Goal: Task Accomplishment & Management: Use online tool/utility

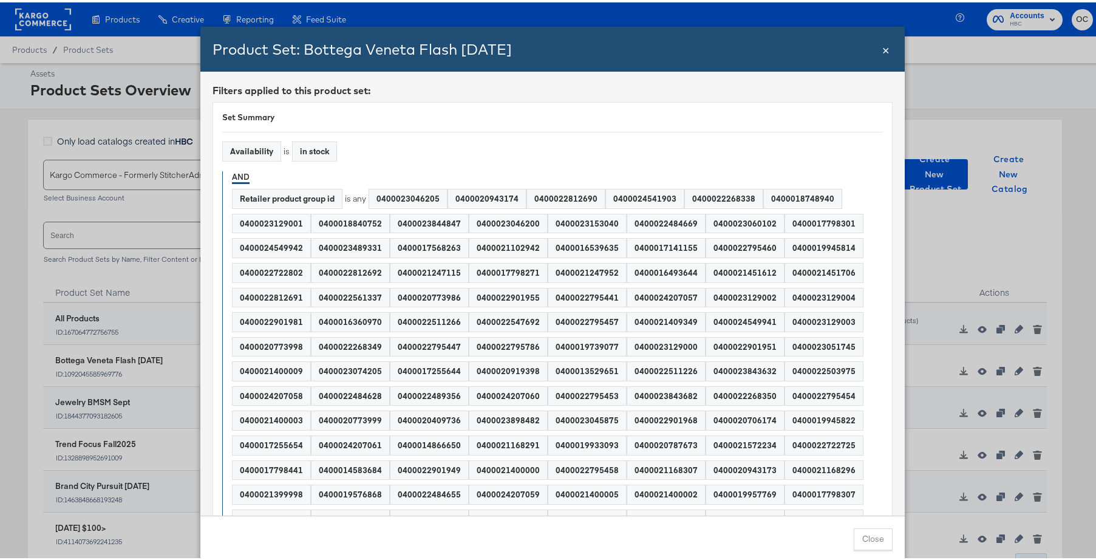
scroll to position [26, 0]
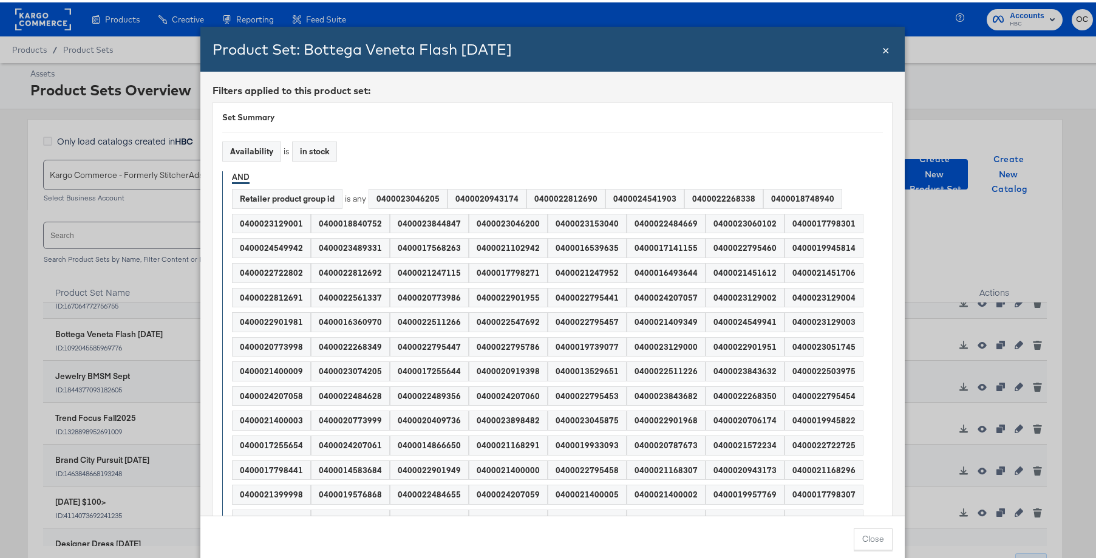
click at [883, 46] on span "×" at bounding box center [885, 46] width 7 height 16
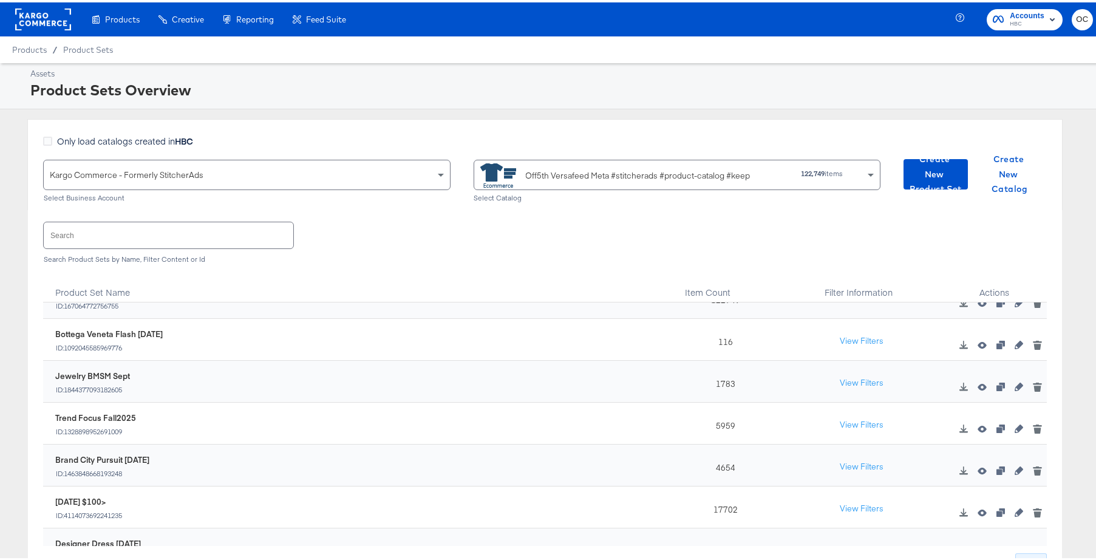
click at [56, 24] on rect at bounding box center [43, 17] width 56 height 22
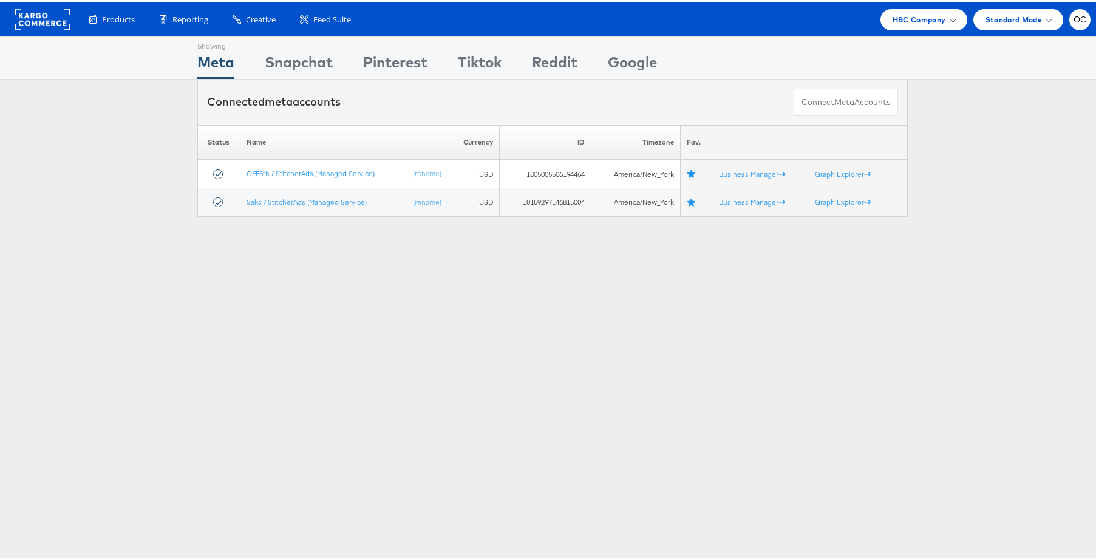
click at [916, 23] on span "HBC Company" at bounding box center [918, 17] width 53 height 13
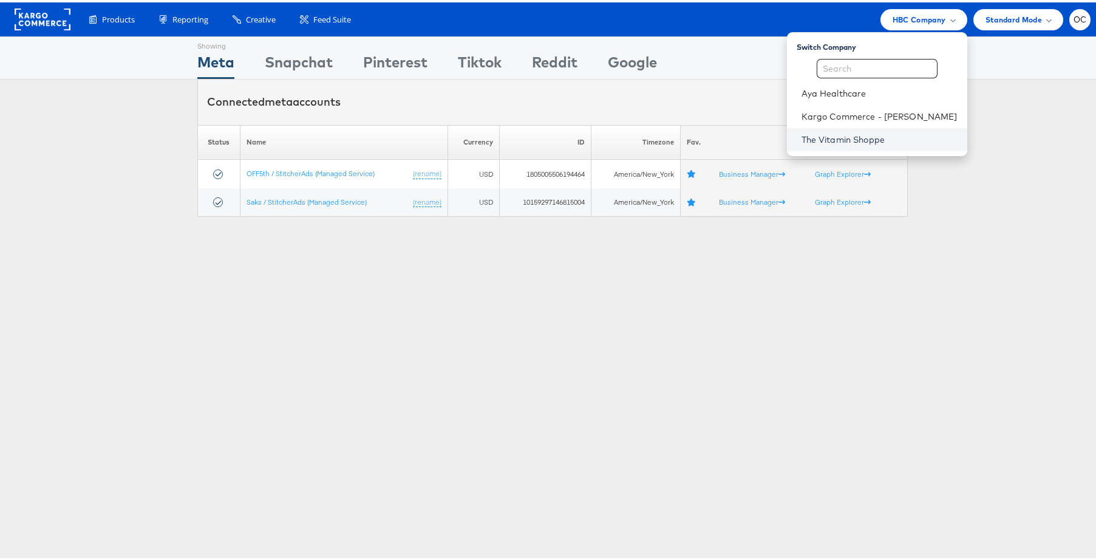
click at [837, 134] on link "The Vitamin Shoppe" at bounding box center [879, 137] width 156 height 12
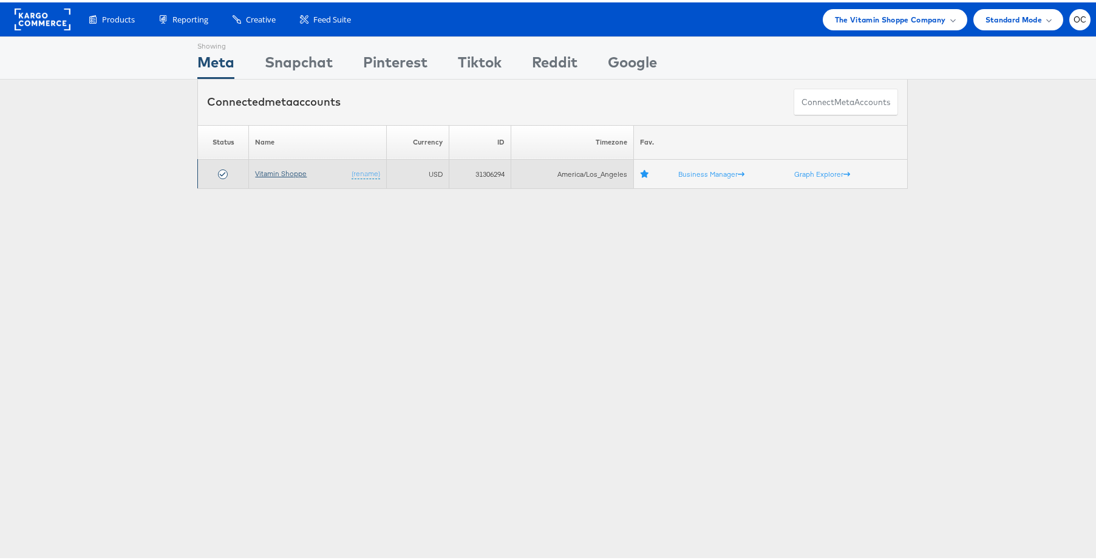
click at [279, 168] on link "Vitamin Shoppe" at bounding box center [281, 170] width 52 height 9
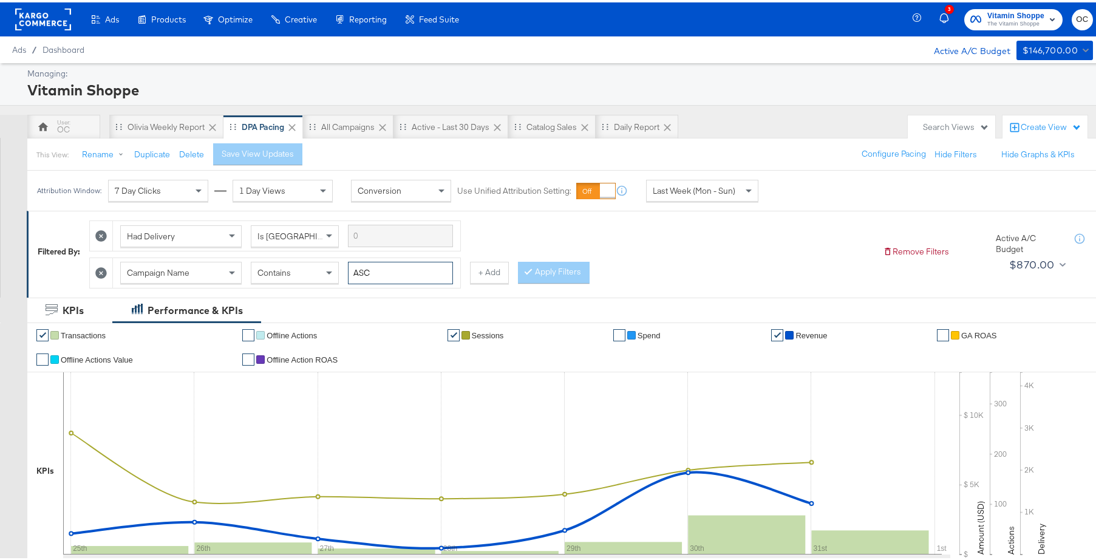
drag, startPoint x: 387, startPoint y: 271, endPoint x: 351, endPoint y: 265, distance: 36.8
click at [352, 265] on input "ASC" at bounding box center [400, 270] width 105 height 22
type input "creatine"
click at [588, 270] on div "Had Delivery Is Greater Than Campaign Name Contains creatine + Add Apply Filters" at bounding box center [481, 248] width 784 height 73
click at [571, 272] on button "Apply Filters" at bounding box center [554, 270] width 72 height 22
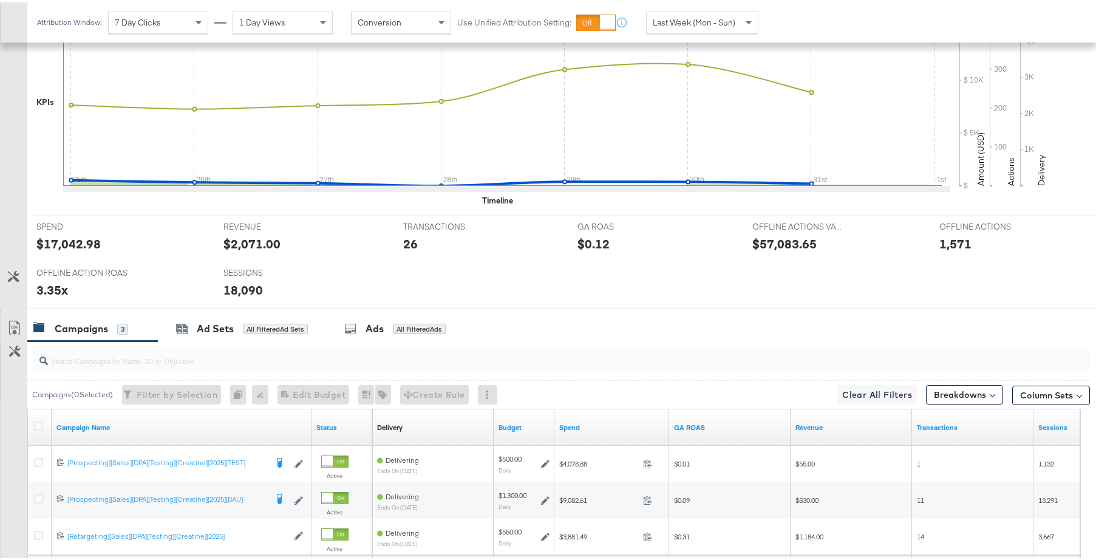
scroll to position [487, 0]
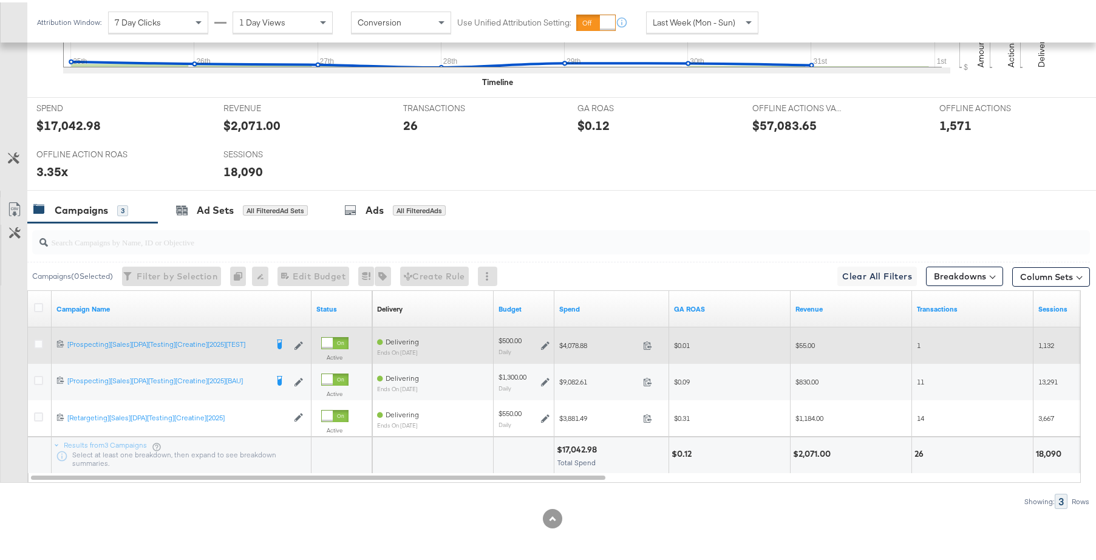
click at [546, 344] on icon at bounding box center [545, 343] width 8 height 8
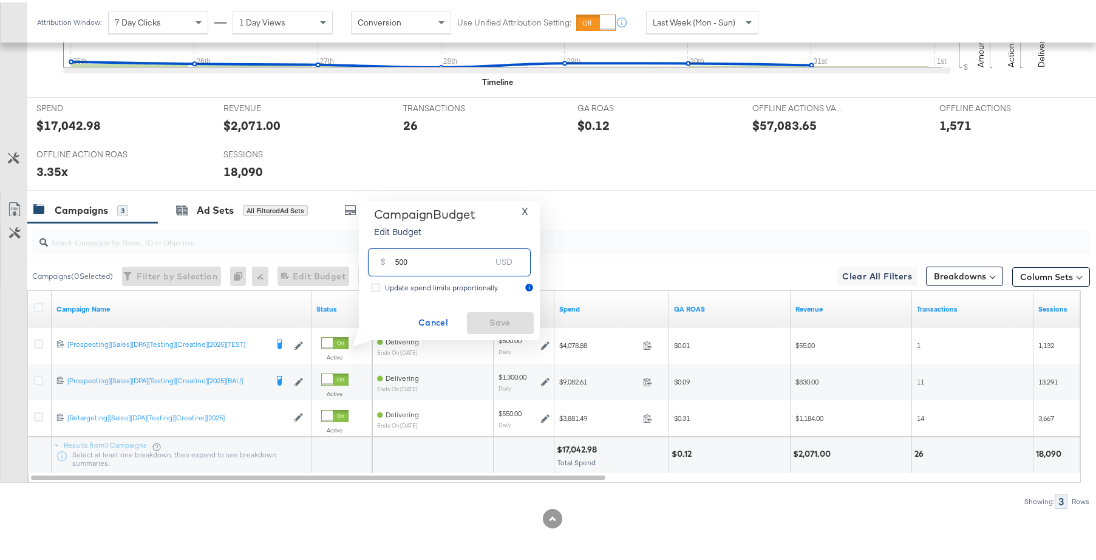
drag, startPoint x: 399, startPoint y: 259, endPoint x: 387, endPoint y: 257, distance: 11.6
click at [387, 257] on div "$ 500 USD" at bounding box center [449, 259] width 163 height 27
type input "400"
click at [506, 321] on span "Save" at bounding box center [500, 320] width 57 height 15
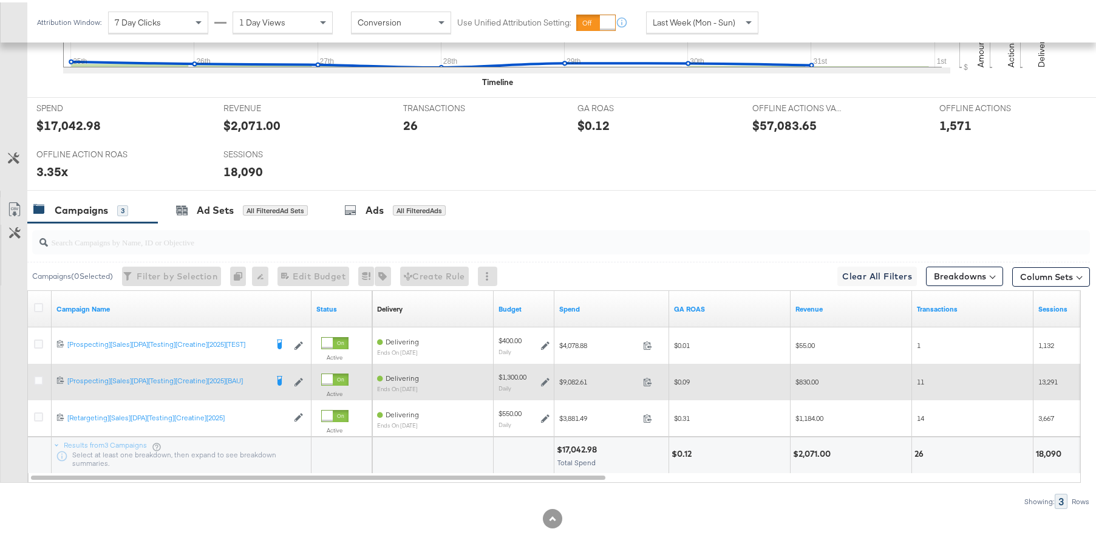
click at [546, 382] on icon at bounding box center [545, 379] width 8 height 8
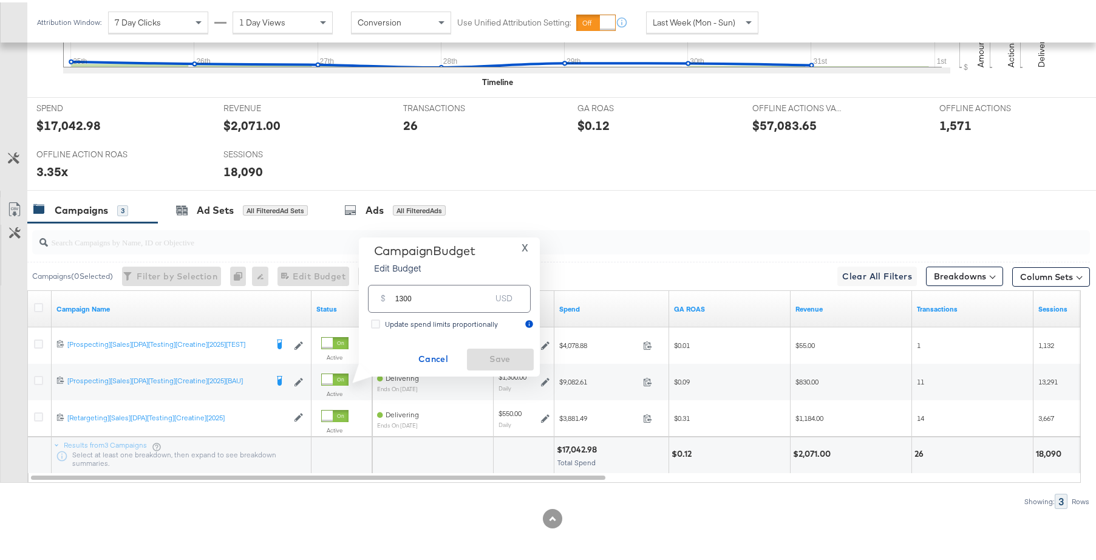
click at [402, 296] on input "1300" at bounding box center [443, 291] width 96 height 26
type input "1100"
click at [489, 359] on span "Save" at bounding box center [500, 356] width 57 height 15
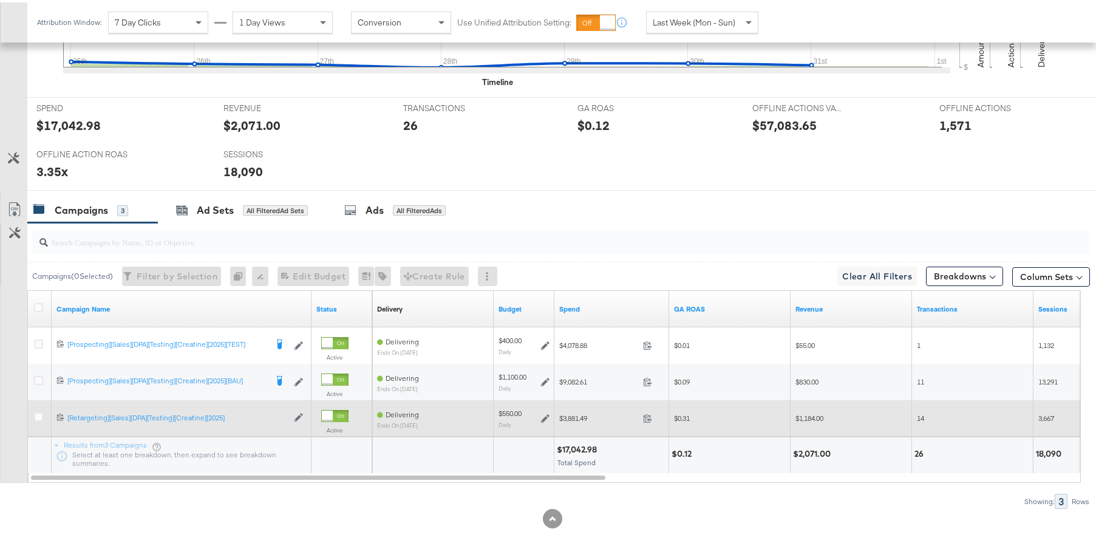
click at [545, 415] on icon at bounding box center [545, 416] width 8 height 8
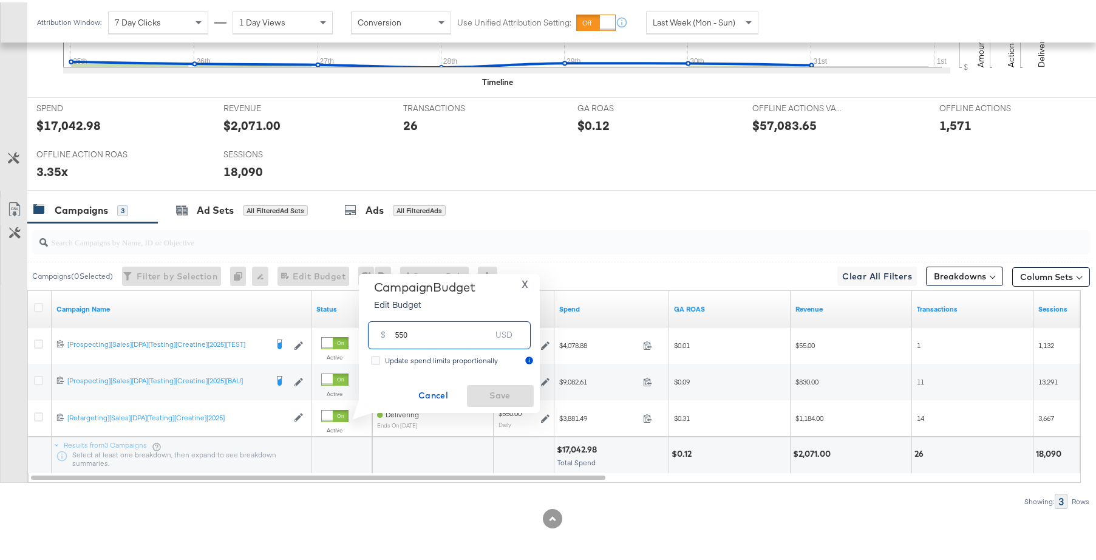
drag, startPoint x: 398, startPoint y: 331, endPoint x: 390, endPoint y: 331, distance: 7.9
click at [390, 331] on div "$ 550 USD" at bounding box center [449, 332] width 163 height 27
type input "450"
click at [478, 388] on span "Save" at bounding box center [500, 393] width 57 height 15
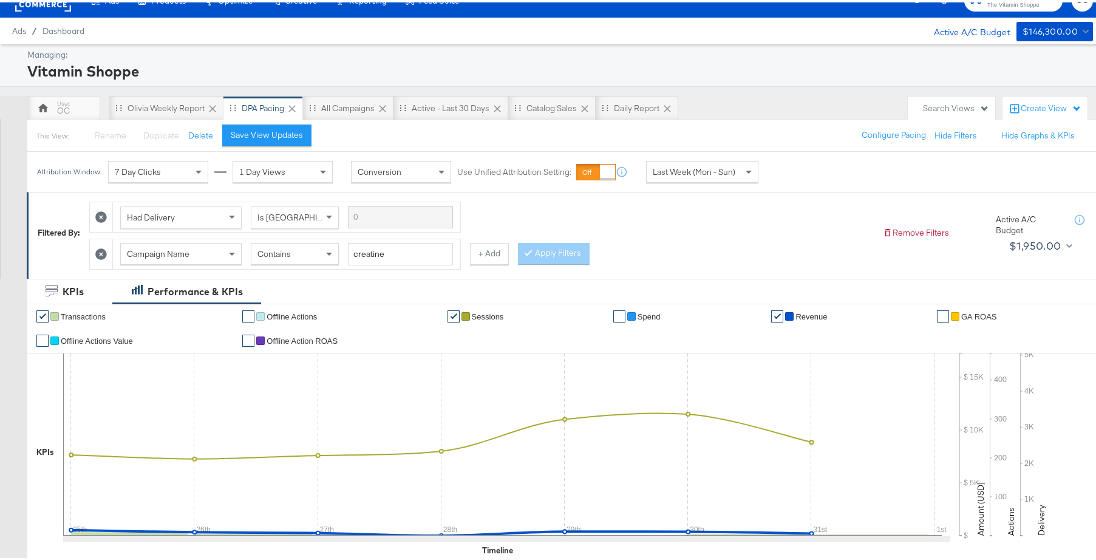
scroll to position [0, 0]
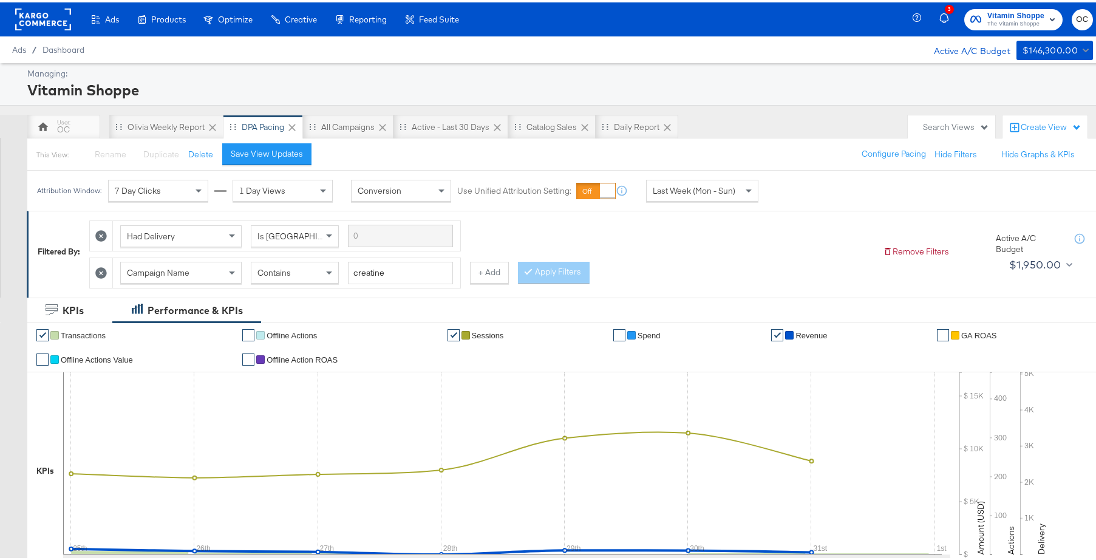
click at [51, 24] on rect at bounding box center [43, 17] width 56 height 22
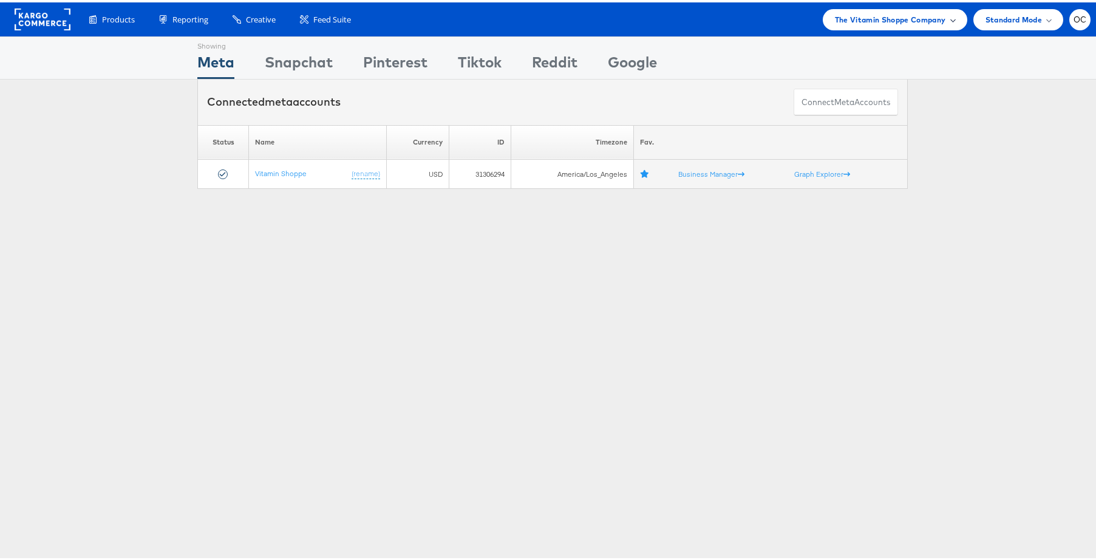
click at [891, 19] on span "The Vitamin Shoppe Company" at bounding box center [890, 17] width 111 height 13
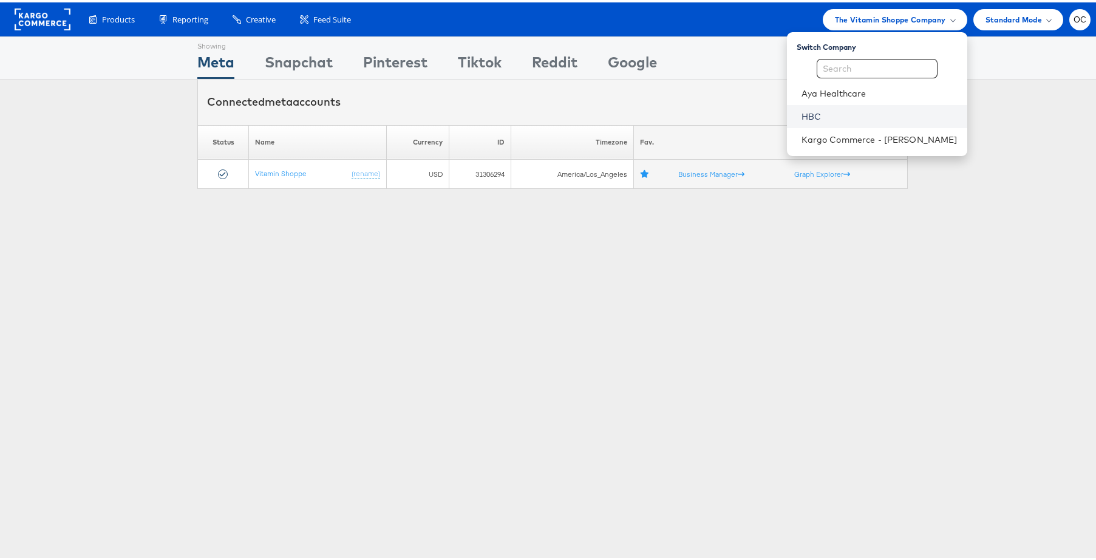
click at [818, 109] on link "HBC" at bounding box center [879, 114] width 156 height 12
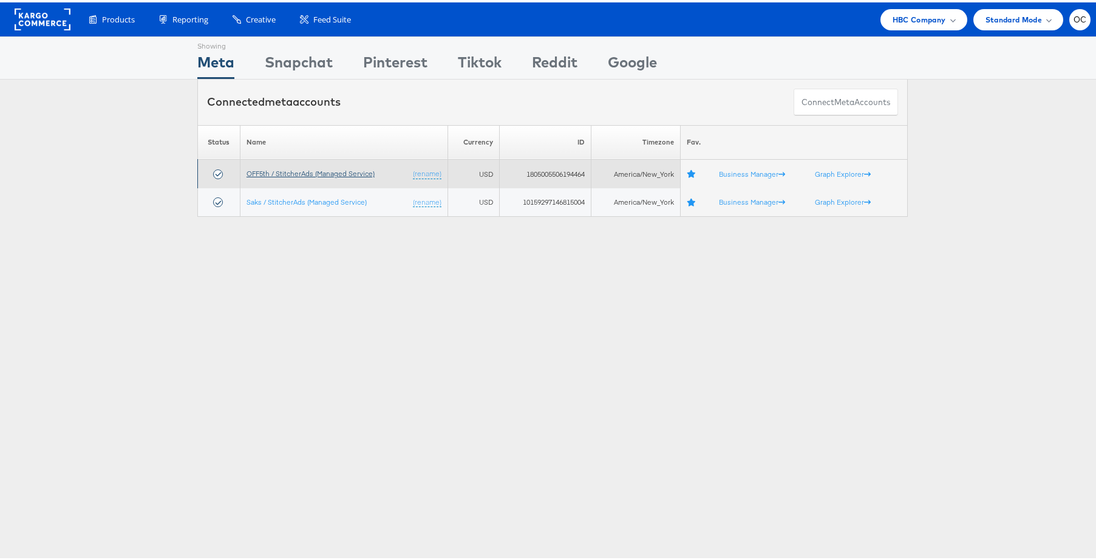
click at [324, 172] on link "OFF5th / StitcherAds (Managed Service)" at bounding box center [310, 170] width 128 height 9
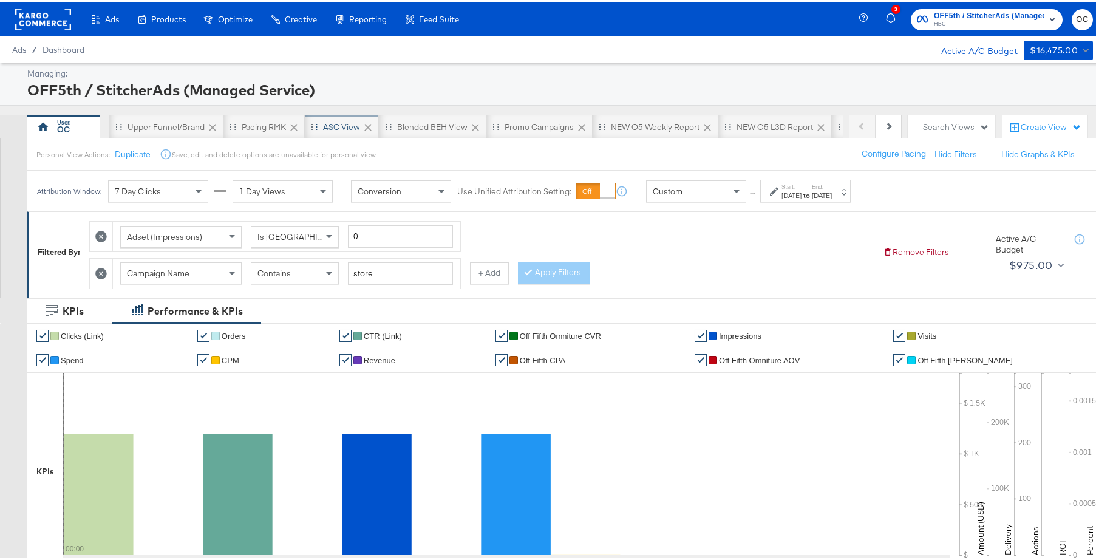
click at [347, 124] on div "ASC View" at bounding box center [341, 125] width 37 height 12
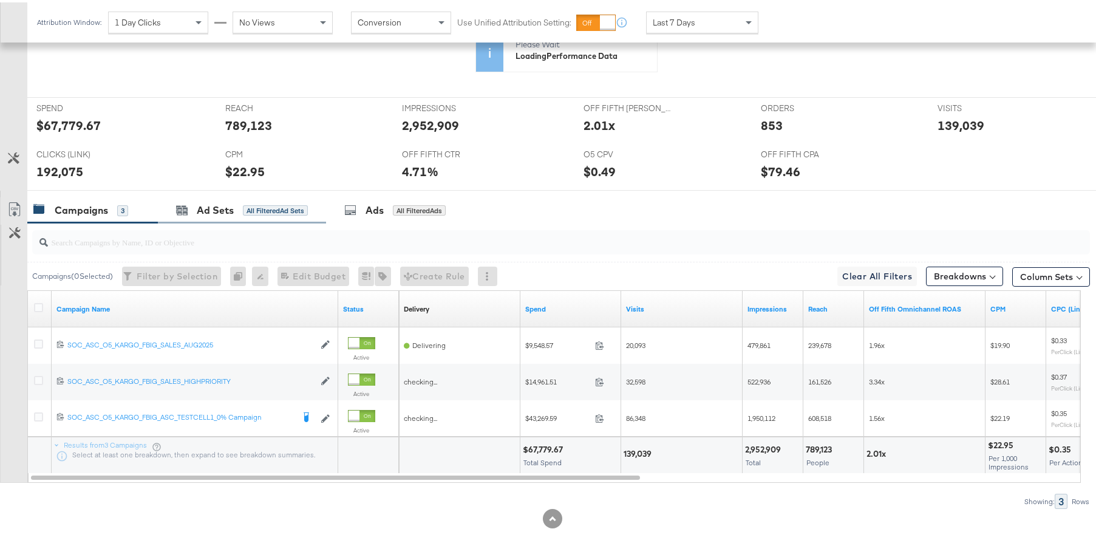
scroll to position [487, 0]
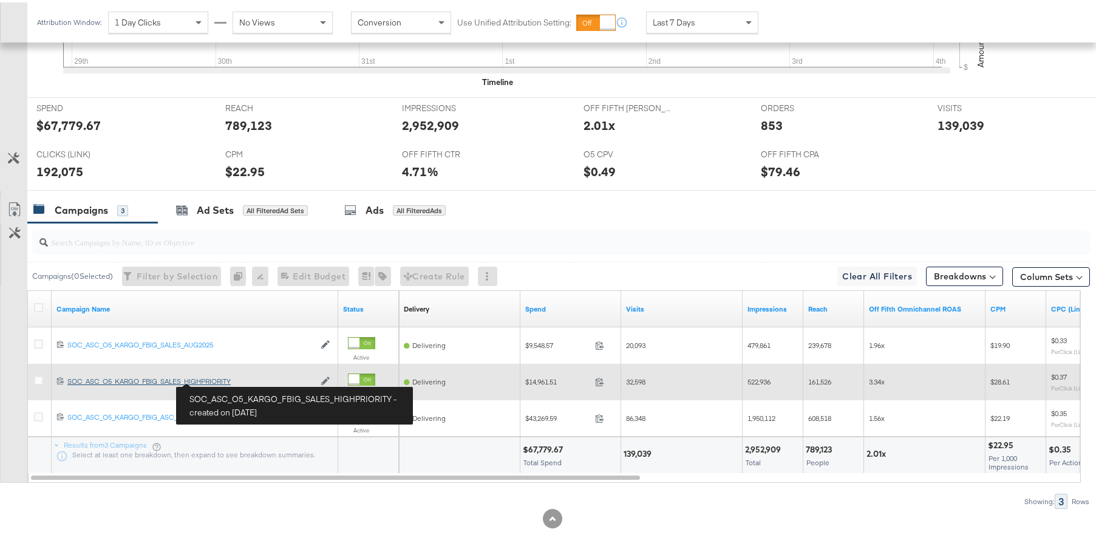
click at [222, 379] on div "SOC_ASC_O5_KARGO_FBIG_SALES_HIGHPRIORITY SOC_ASC_O5_KARGO_FBIG_SALES_HIGHPRIORI…" at bounding box center [190, 379] width 247 height 10
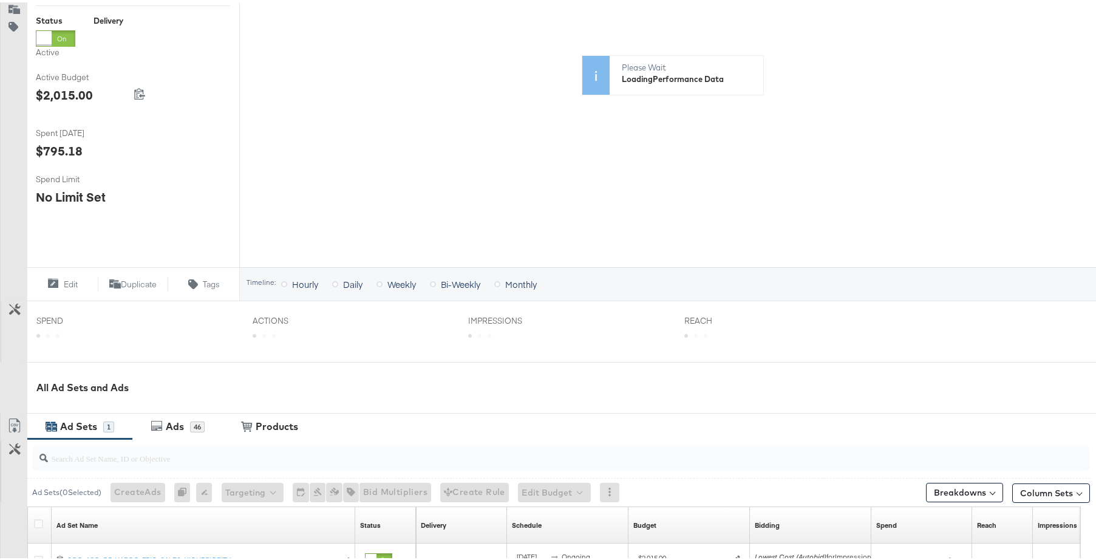
scroll to position [367, 0]
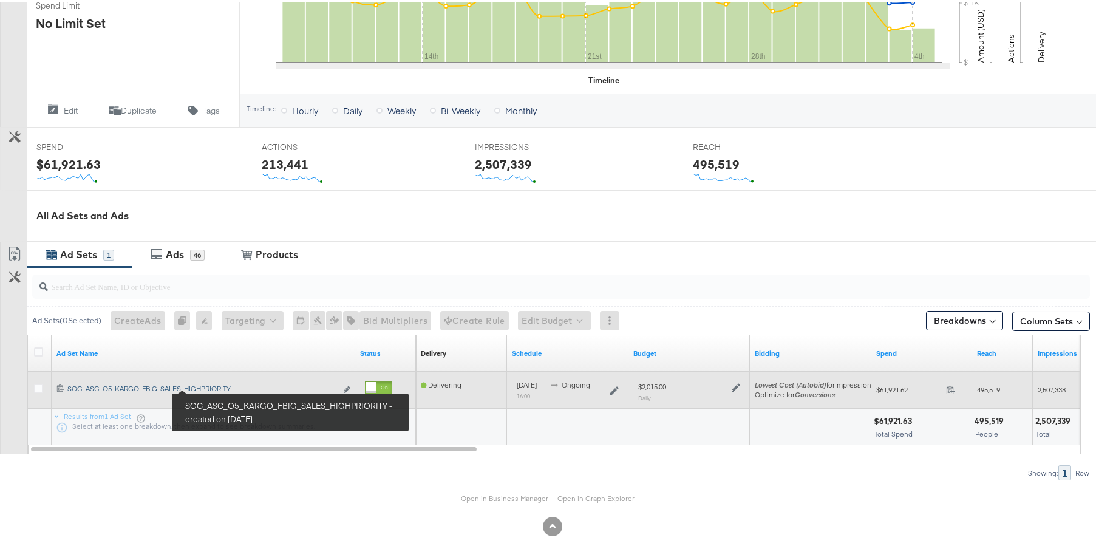
click at [217, 386] on div "SOC_ASC_O5_KARGO_FBIG_SALES_HIGHPRIORITY SOC_ASC_O5_KARGO_FBIG_SALES_HIGHPRIORI…" at bounding box center [201, 386] width 269 height 10
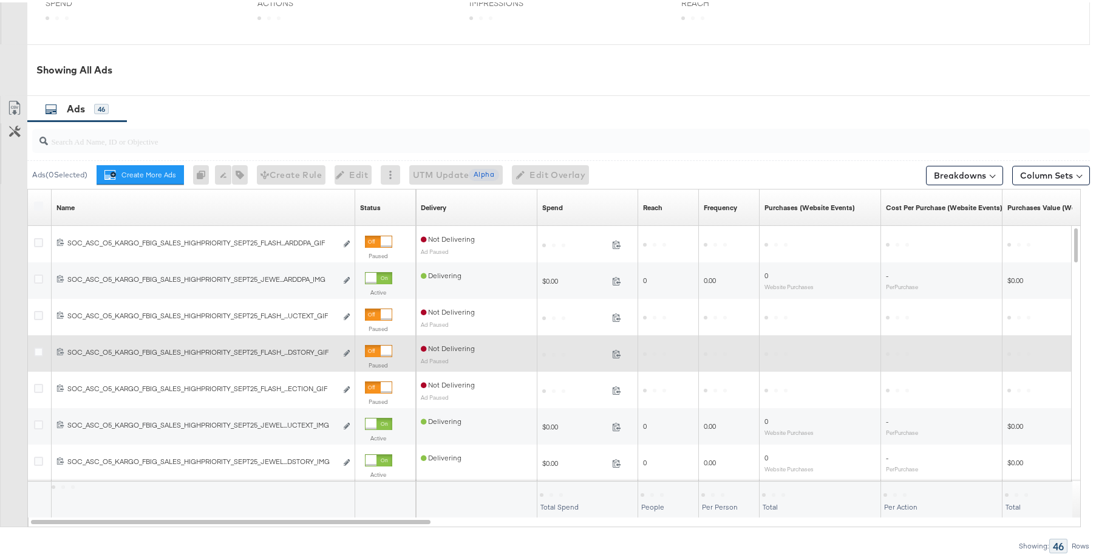
scroll to position [571, 0]
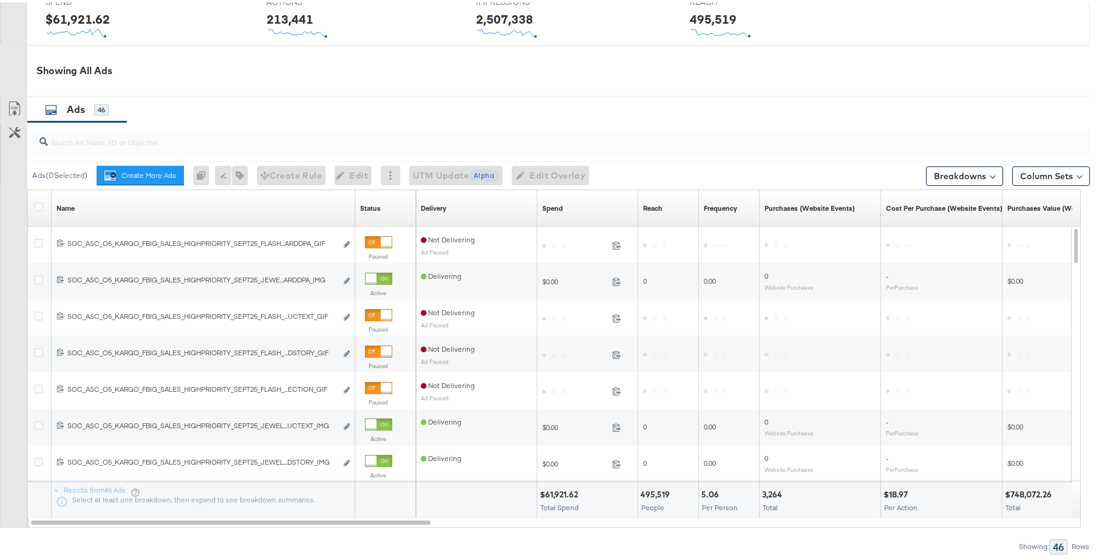
click at [355, 141] on input "search" at bounding box center [520, 135] width 945 height 24
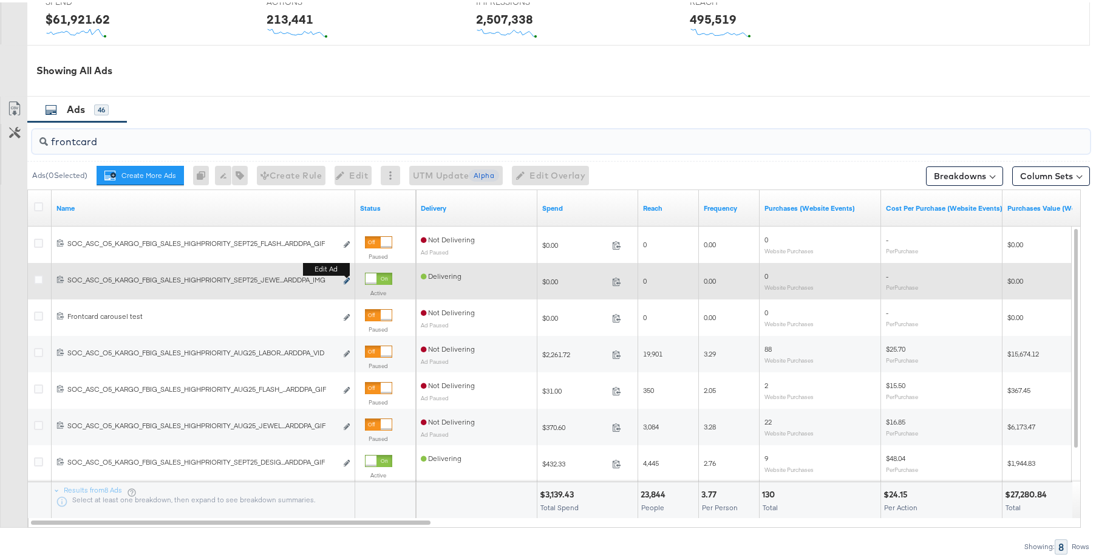
type input "frontcard"
click at [348, 279] on icon "link" at bounding box center [347, 278] width 6 height 7
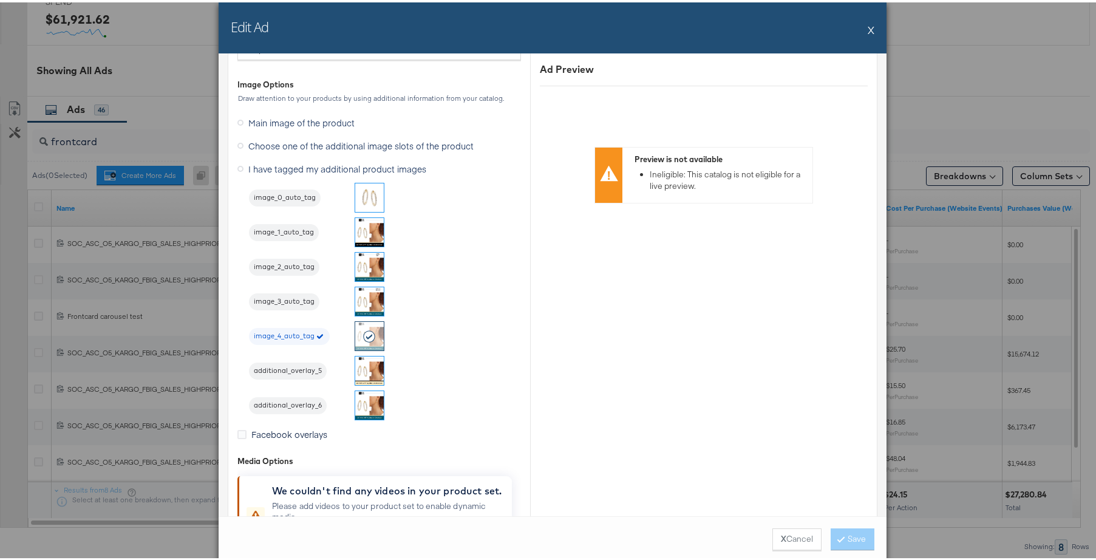
scroll to position [1586, 0]
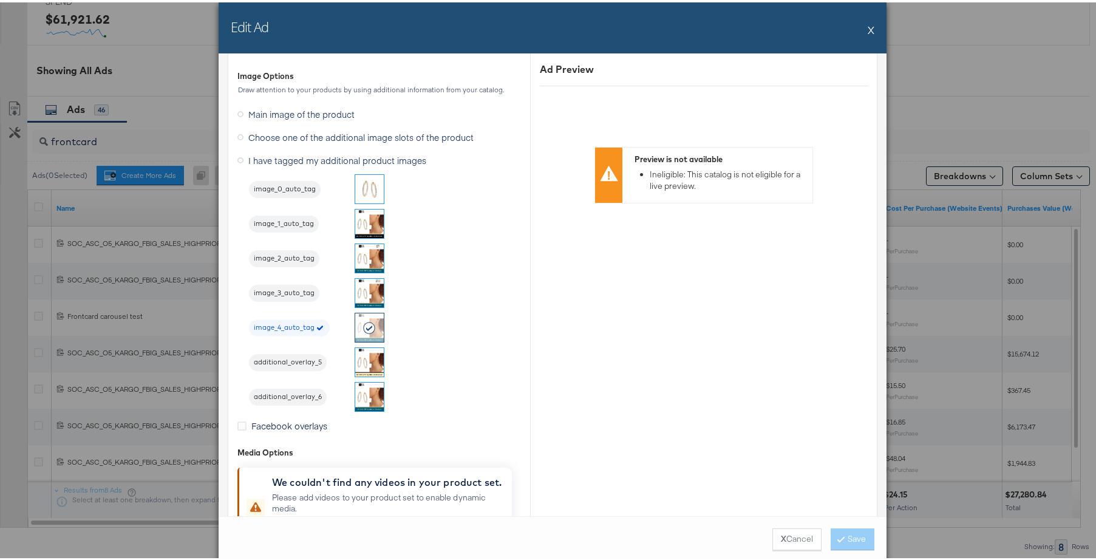
click at [868, 28] on button "X" at bounding box center [871, 27] width 7 height 24
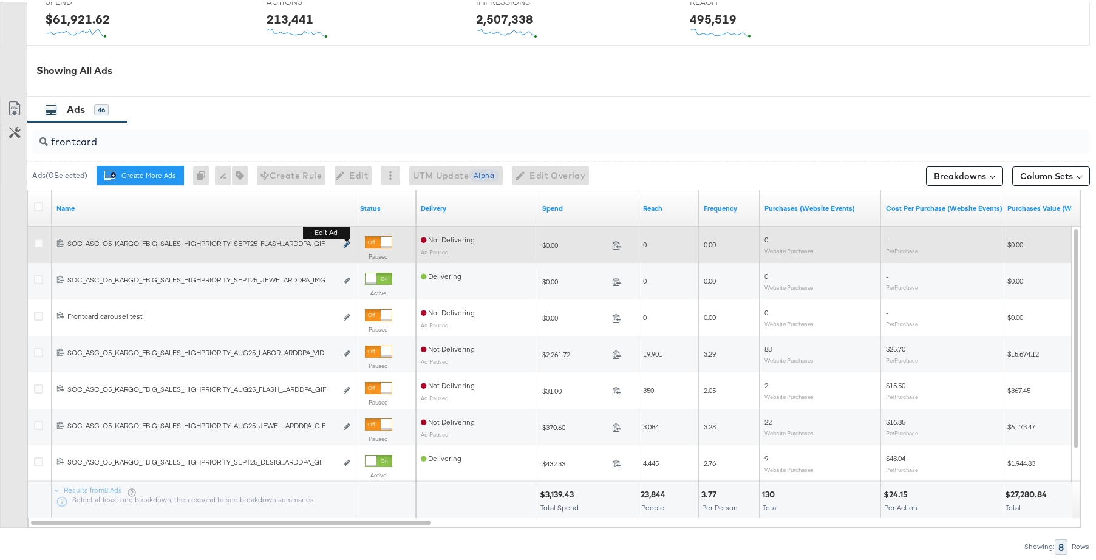
click at [347, 242] on icon "link" at bounding box center [347, 242] width 6 height 7
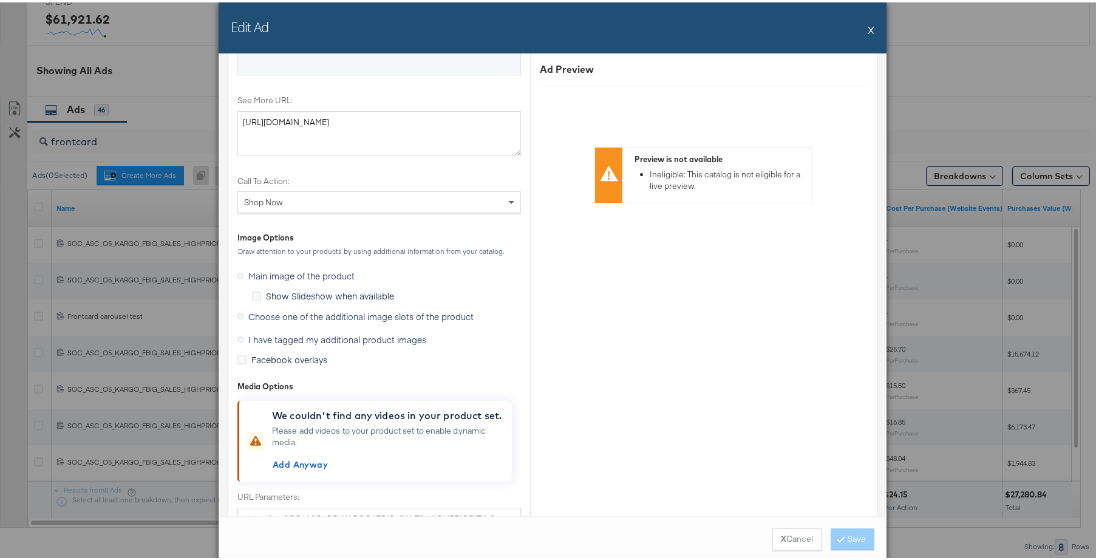
scroll to position [1562, 0]
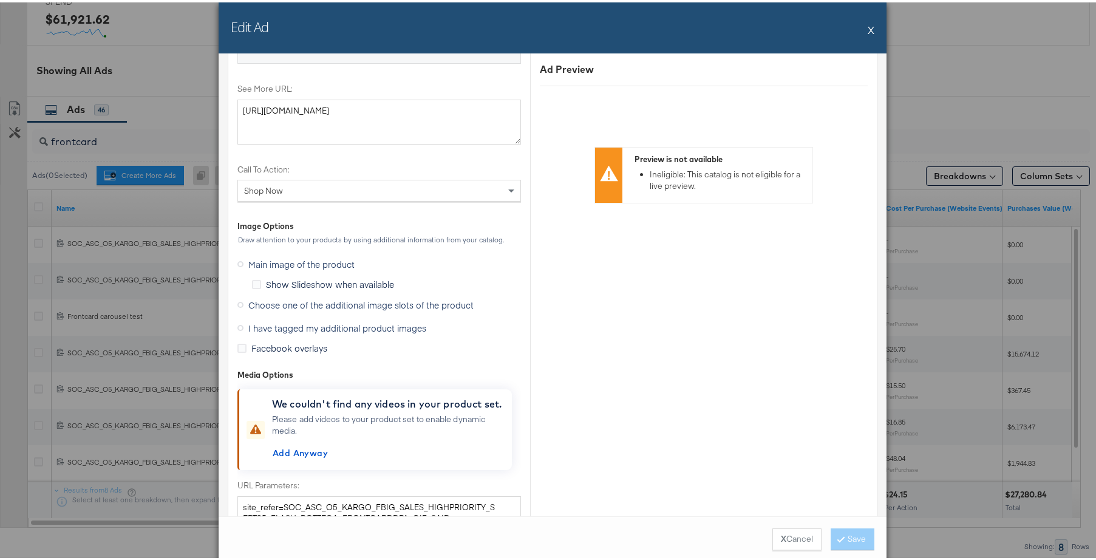
click at [237, 304] on icon at bounding box center [240, 302] width 6 height 6
click at [0, 0] on input "Choose one of the additional image slots of the product" at bounding box center [0, 0] width 0 height 0
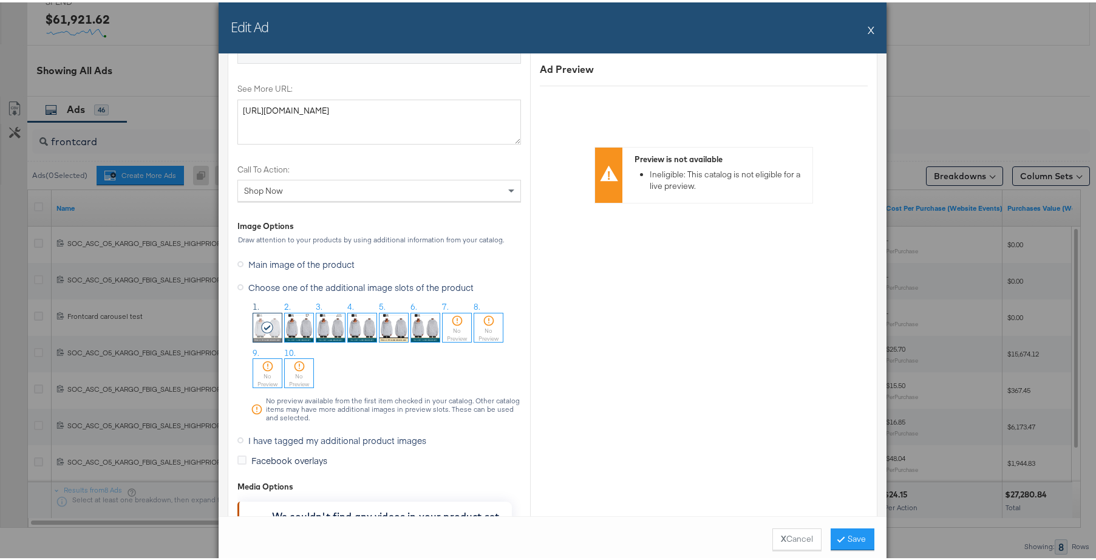
click at [351, 326] on img at bounding box center [362, 325] width 29 height 29
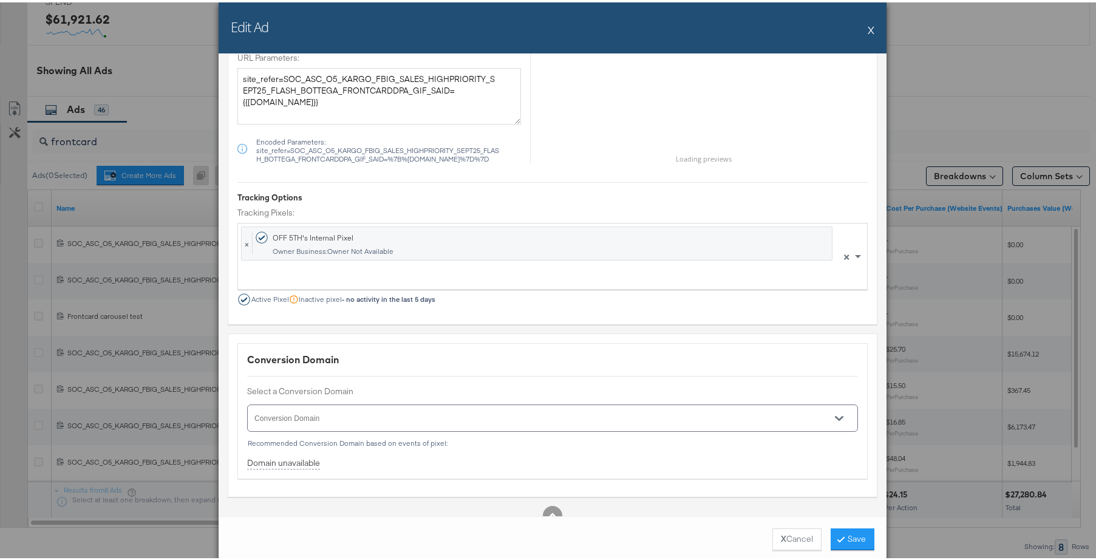
scroll to position [2130, 0]
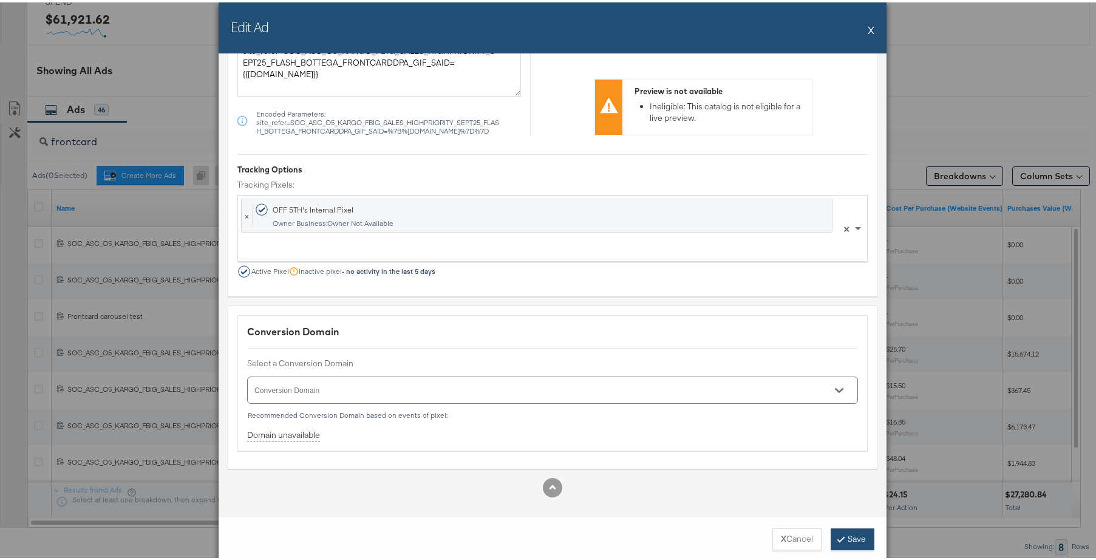
click at [857, 539] on button "Save" at bounding box center [853, 537] width 44 height 22
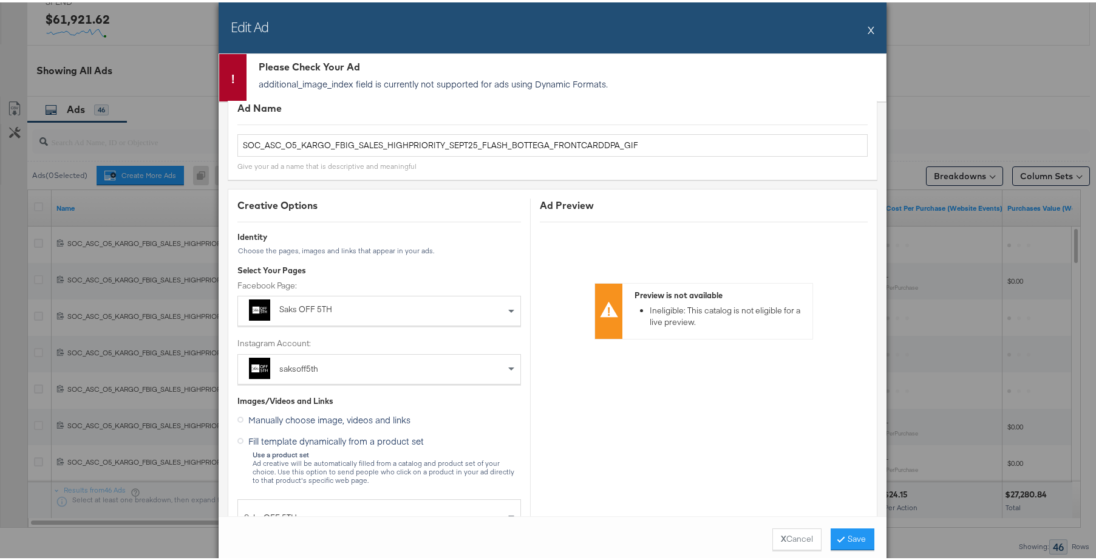
scroll to position [0, 0]
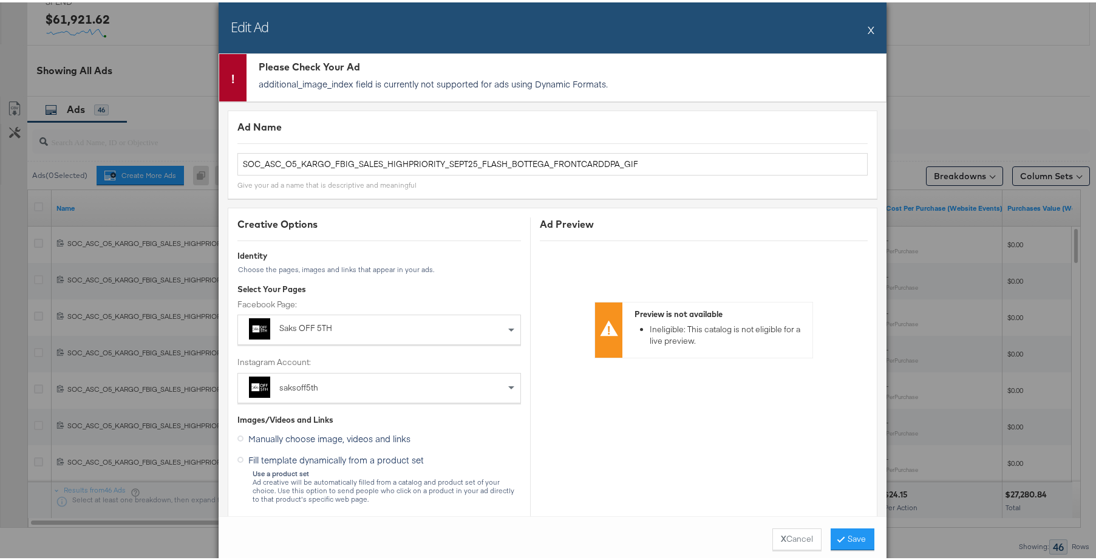
click at [868, 33] on button "X" at bounding box center [871, 27] width 7 height 24
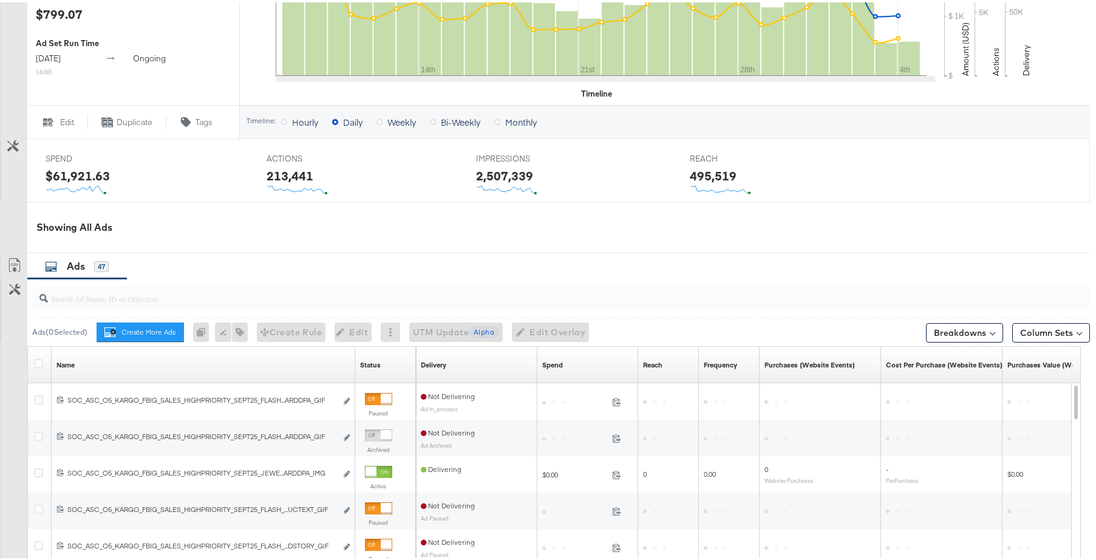
scroll to position [631, 0]
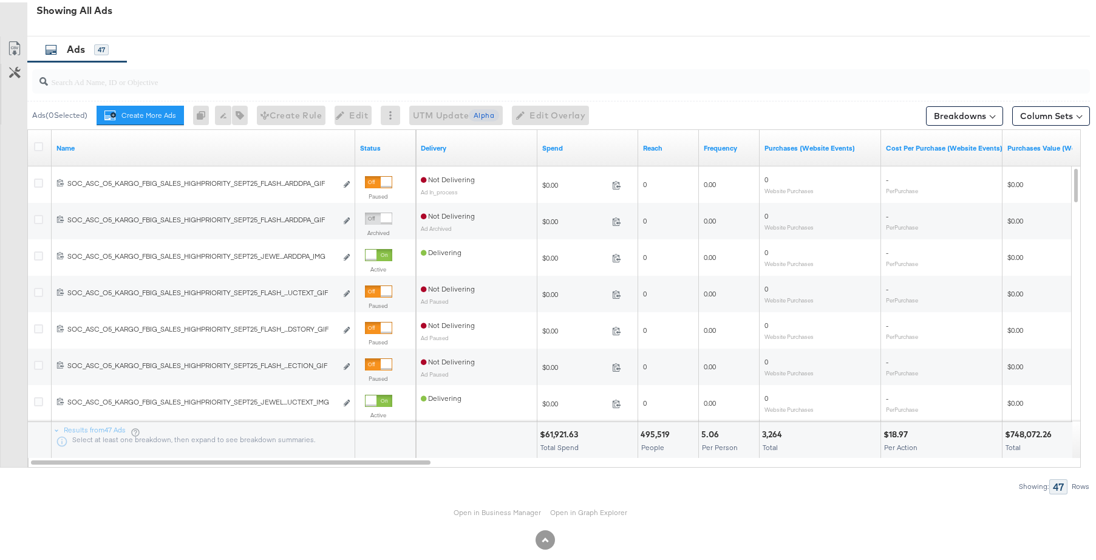
click at [291, 86] on div at bounding box center [561, 79] width 1058 height 24
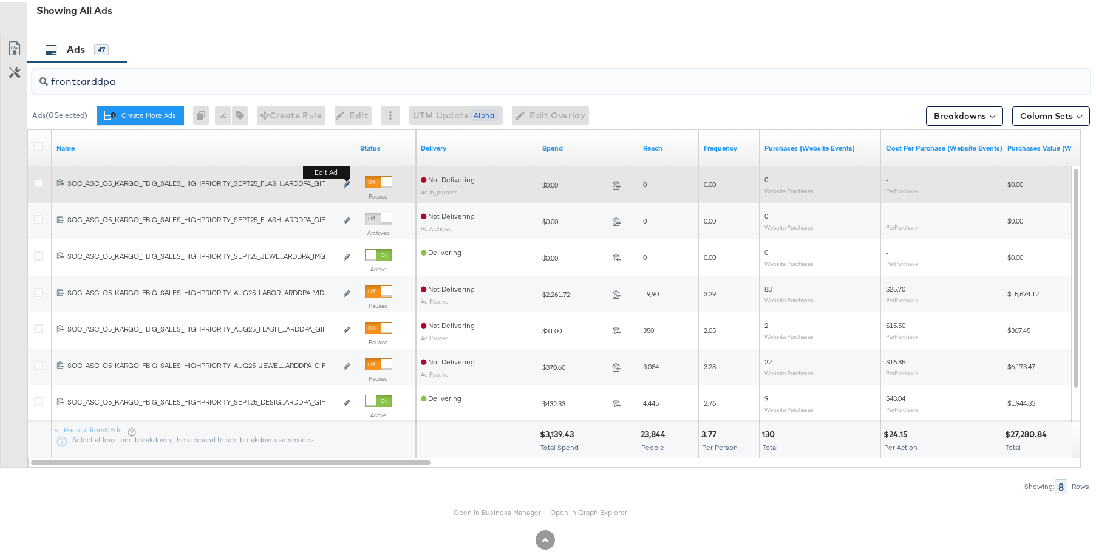
type input "frontcarddpa"
click at [348, 182] on icon "link" at bounding box center [347, 181] width 6 height 7
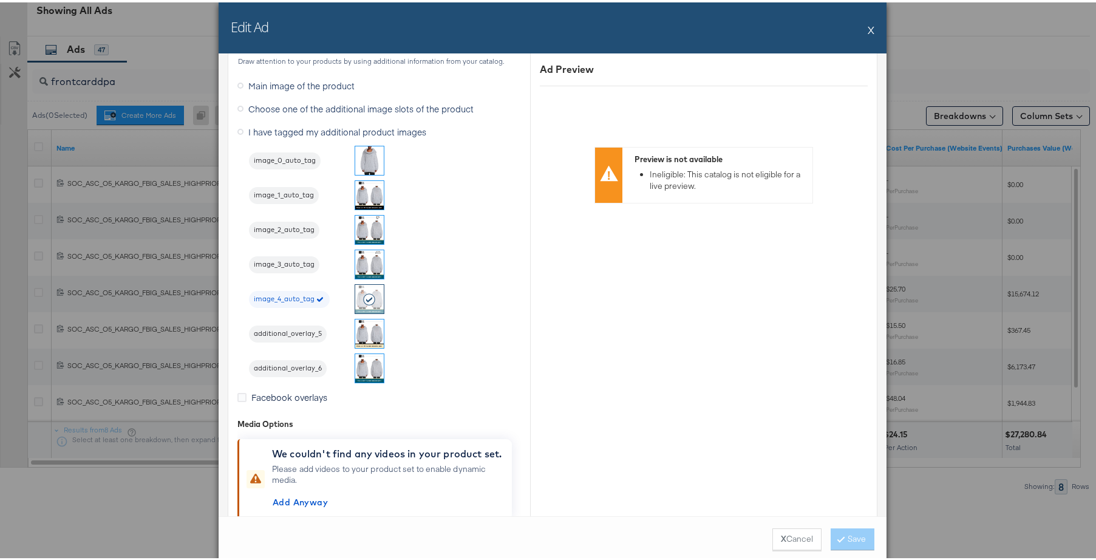
scroll to position [1750, 0]
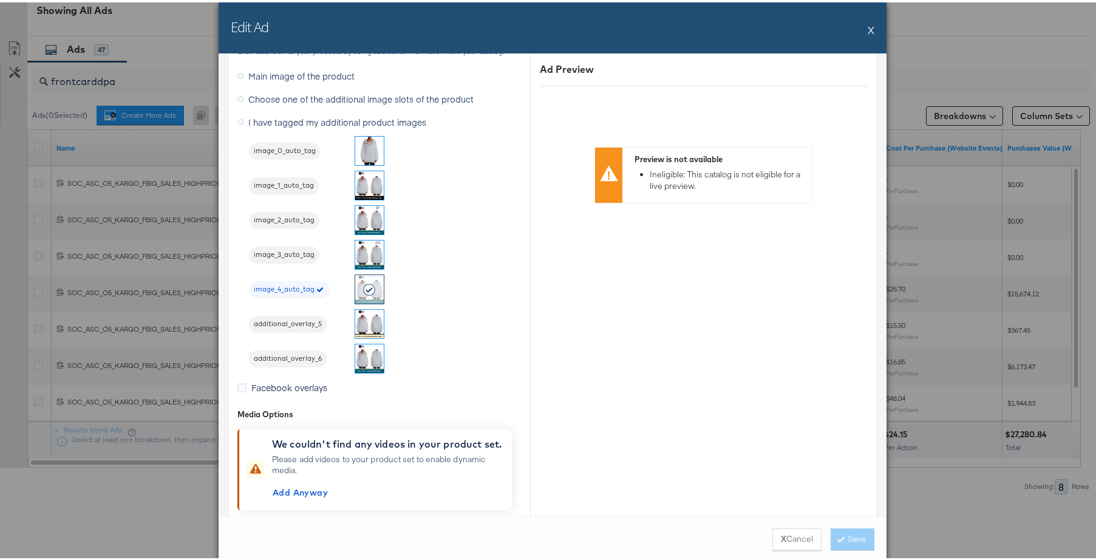
click at [860, 23] on div "Edit Ad X" at bounding box center [553, 25] width 668 height 51
click at [863, 28] on div "Edit Ad X" at bounding box center [553, 25] width 668 height 51
click at [868, 31] on button "X" at bounding box center [871, 27] width 7 height 24
